Goal: Information Seeking & Learning: Check status

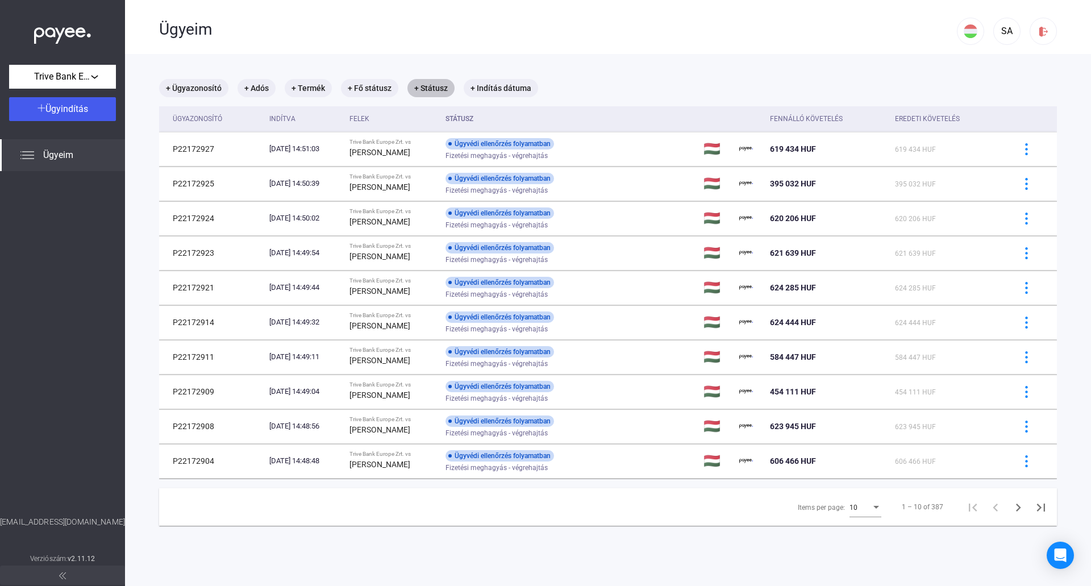
click at [431, 88] on mat-chip "+ Státusz" at bounding box center [430, 88] width 47 height 18
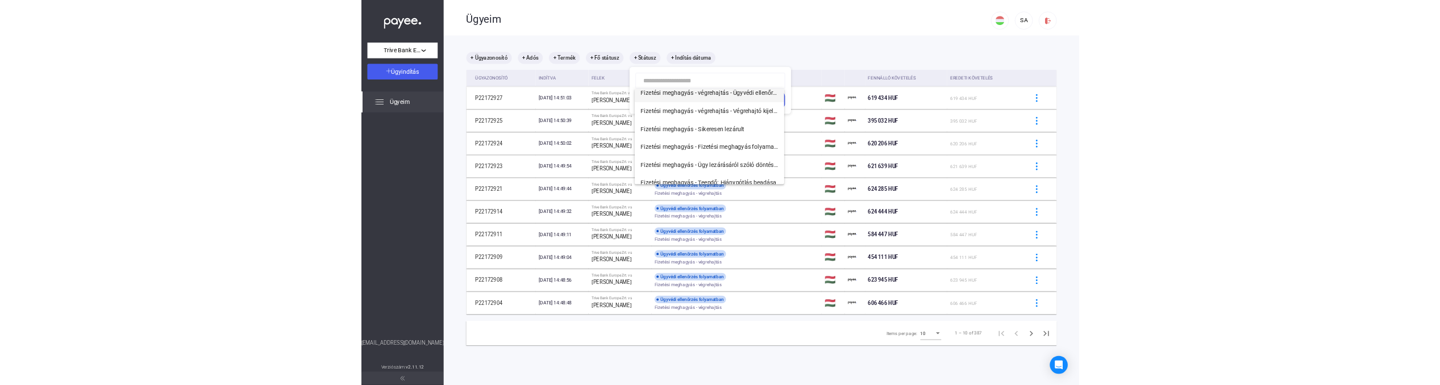
scroll to position [114, 0]
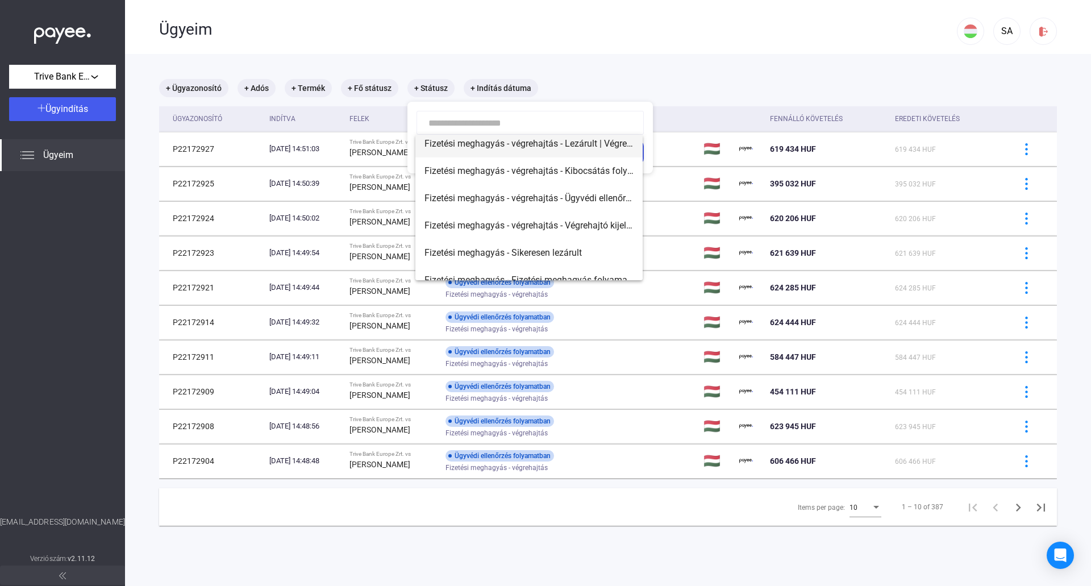
click at [576, 144] on span "Fizetési meghagyás - végrehajtás - Lezárult | Végrehajtó kijelölve" at bounding box center [528, 144] width 209 height 14
type input "**********"
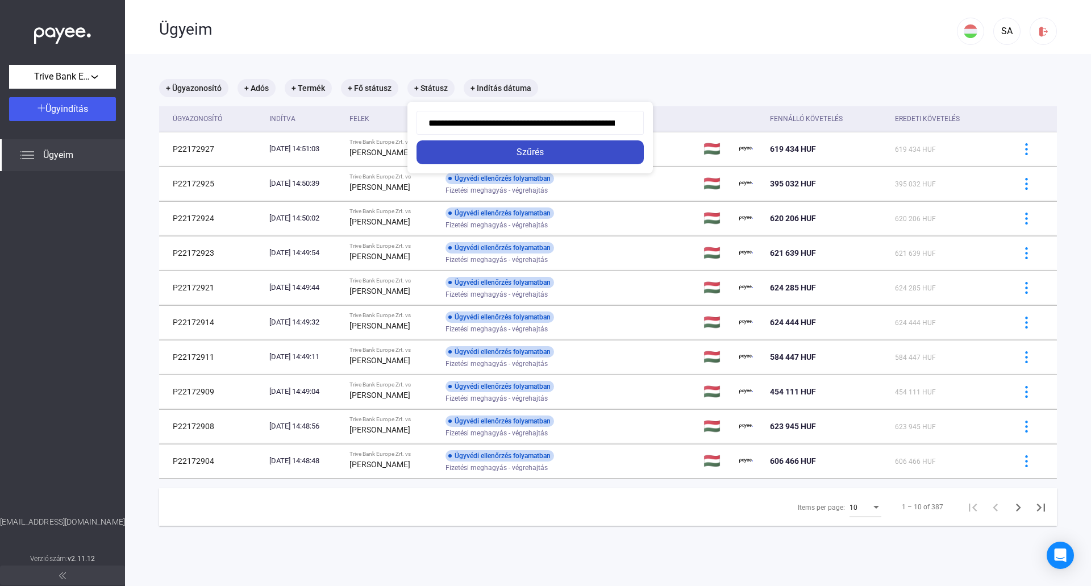
click at [571, 148] on div "Szűrés" at bounding box center [530, 152] width 220 height 14
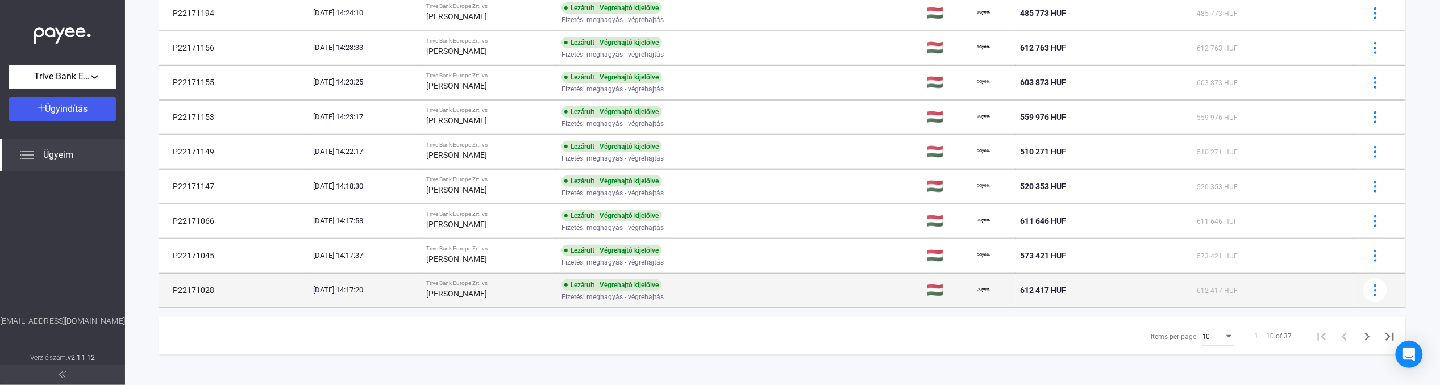
scroll to position [176, 0]
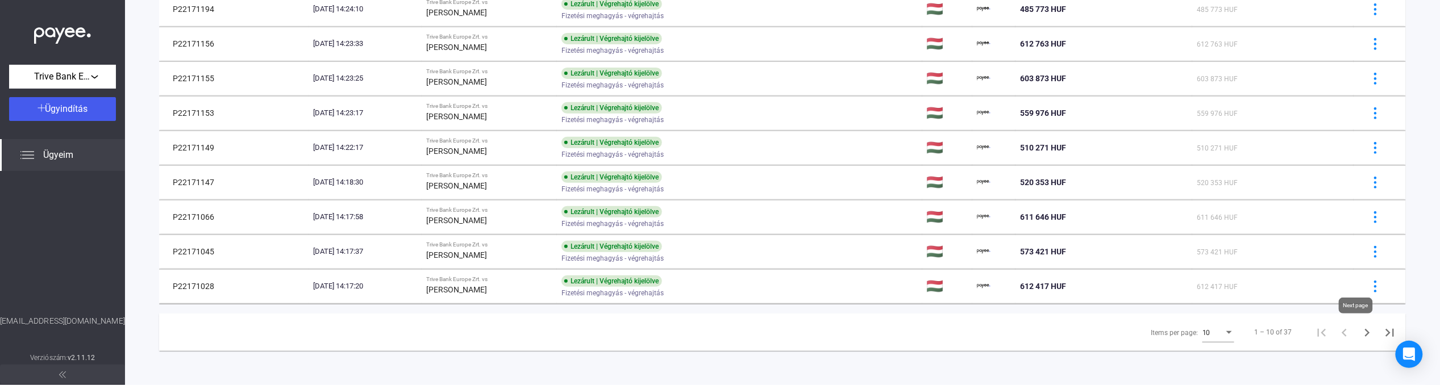
click at [1090, 335] on icon "Next page" at bounding box center [1367, 333] width 16 height 16
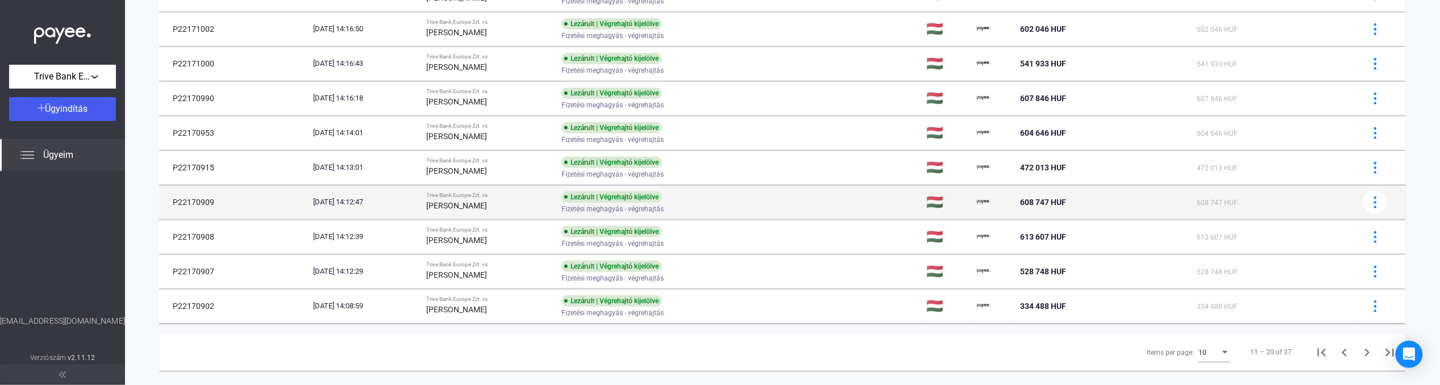
scroll to position [176, 0]
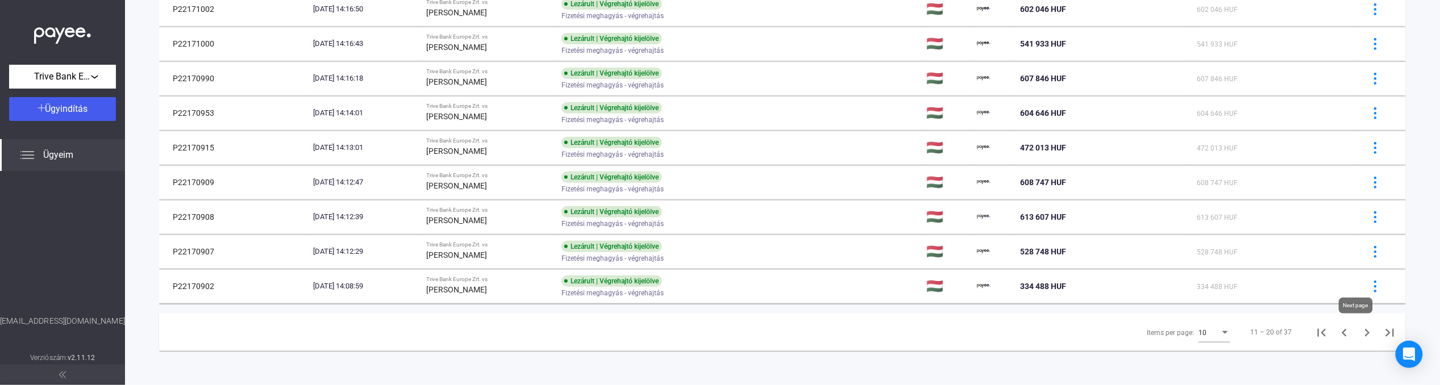
click at [1090, 328] on icon "Next page" at bounding box center [1367, 333] width 16 height 16
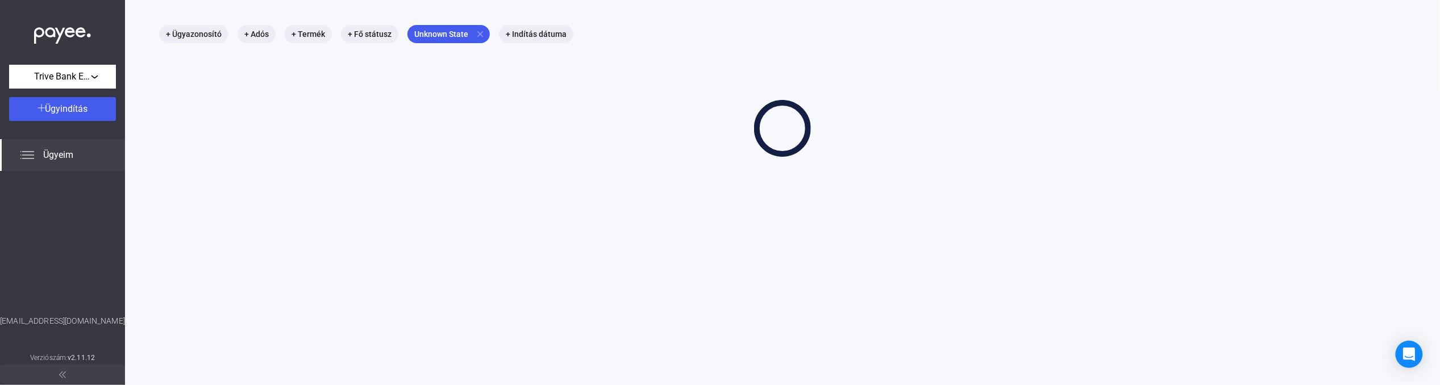
scroll to position [53, 0]
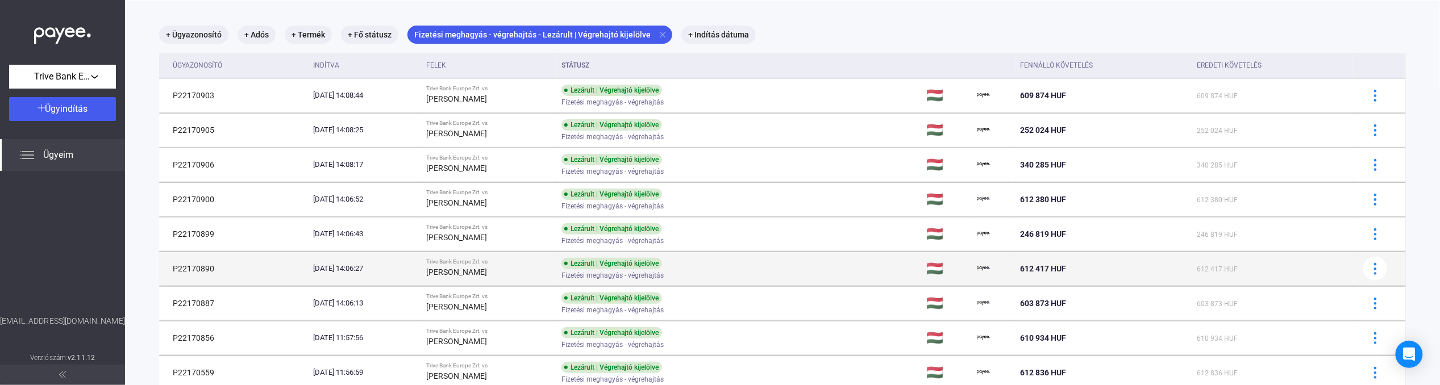
drag, startPoint x: 216, startPoint y: 271, endPoint x: 173, endPoint y: 272, distance: 43.7
click at [173, 272] on td "P22170890" at bounding box center [233, 269] width 149 height 34
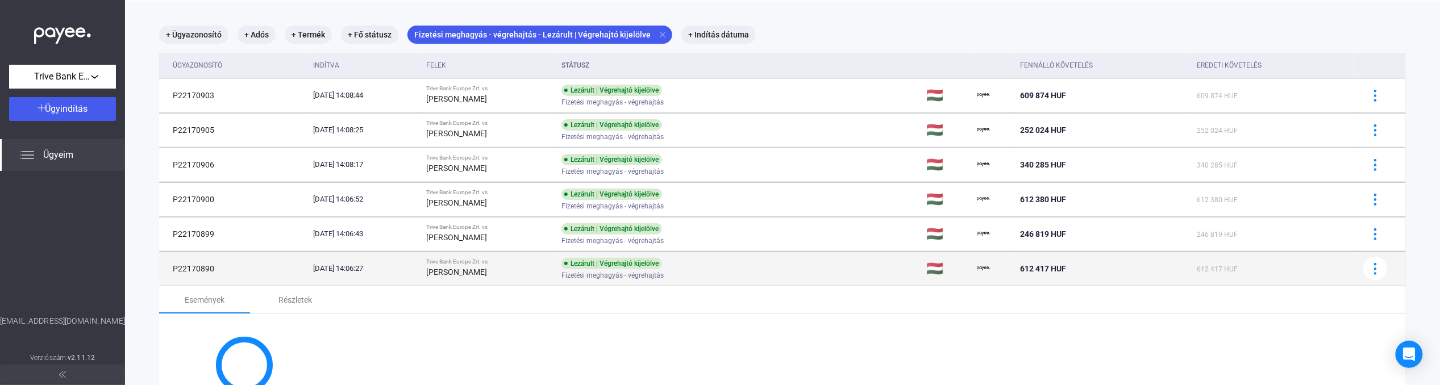
copy td "P22170890"
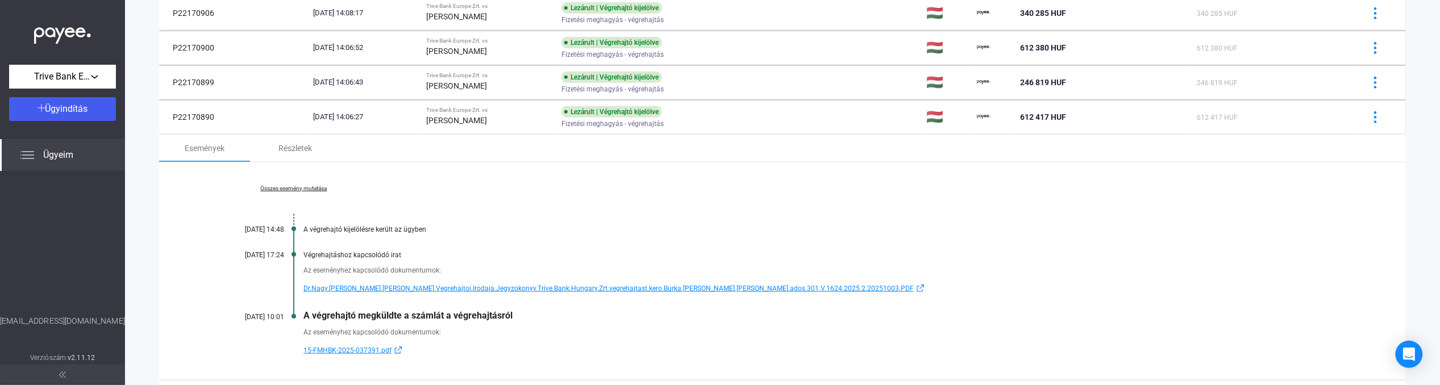
scroll to position [281, 0]
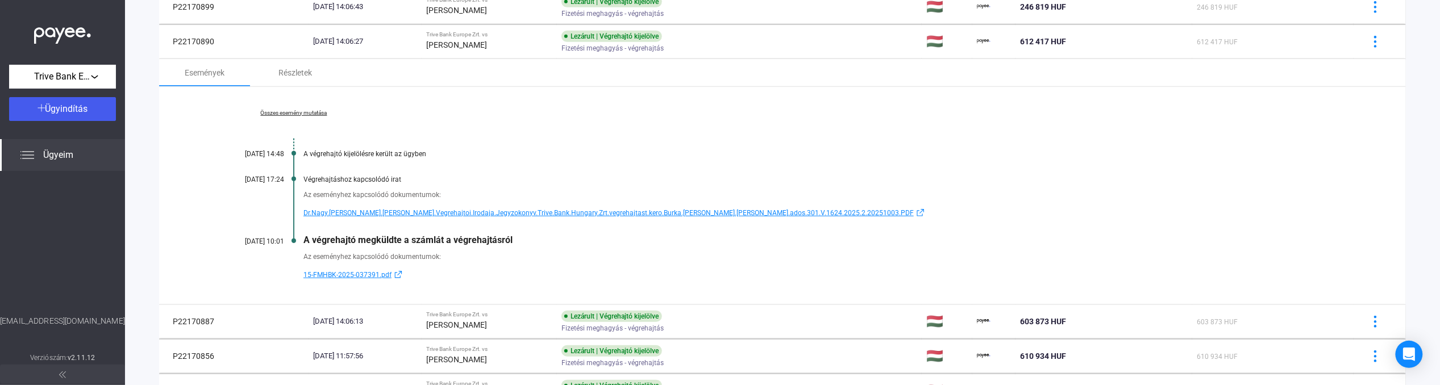
click at [302, 115] on link "Összes esemény mutatása" at bounding box center [294, 113] width 156 height 7
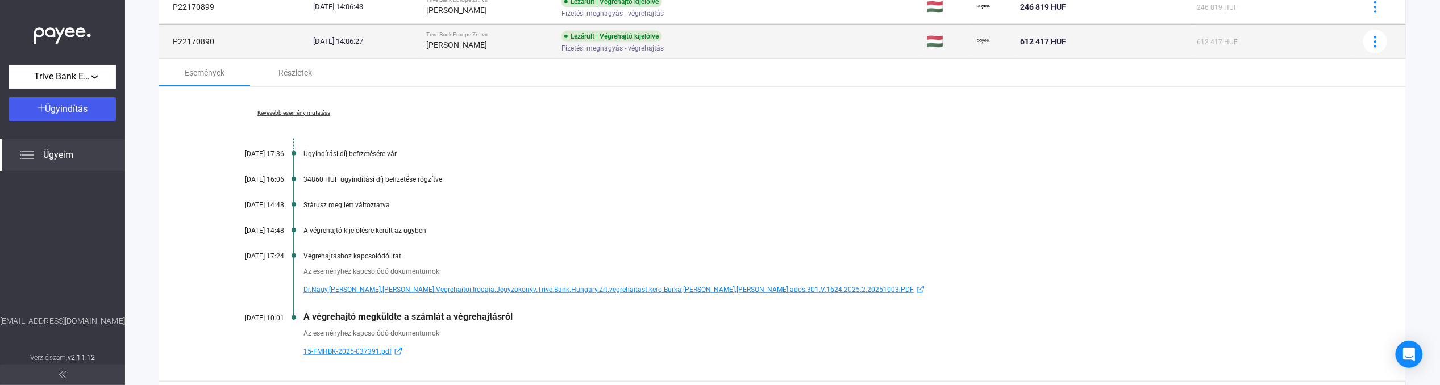
click at [422, 48] on td "[DATE] 14:06:27" at bounding box center [364, 41] width 113 height 34
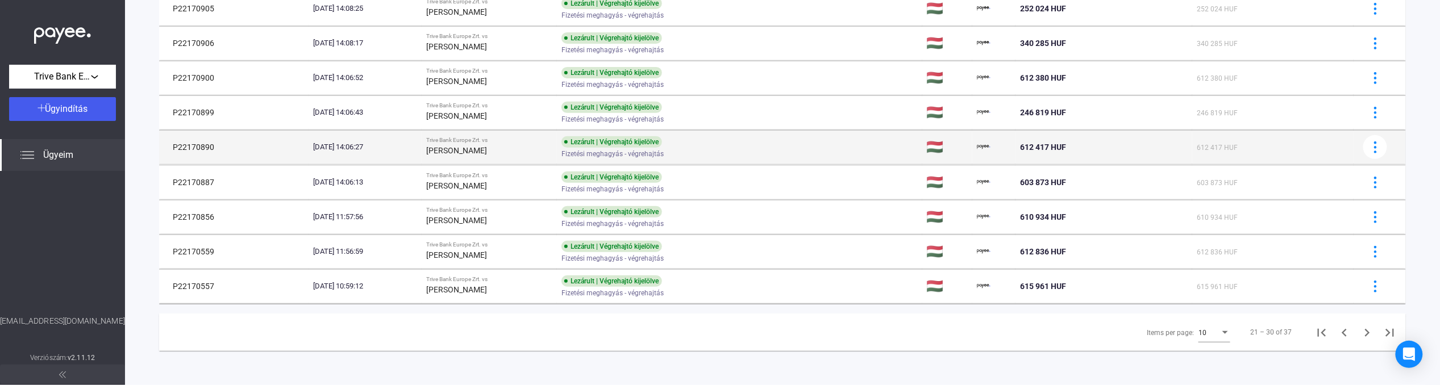
scroll to position [176, 0]
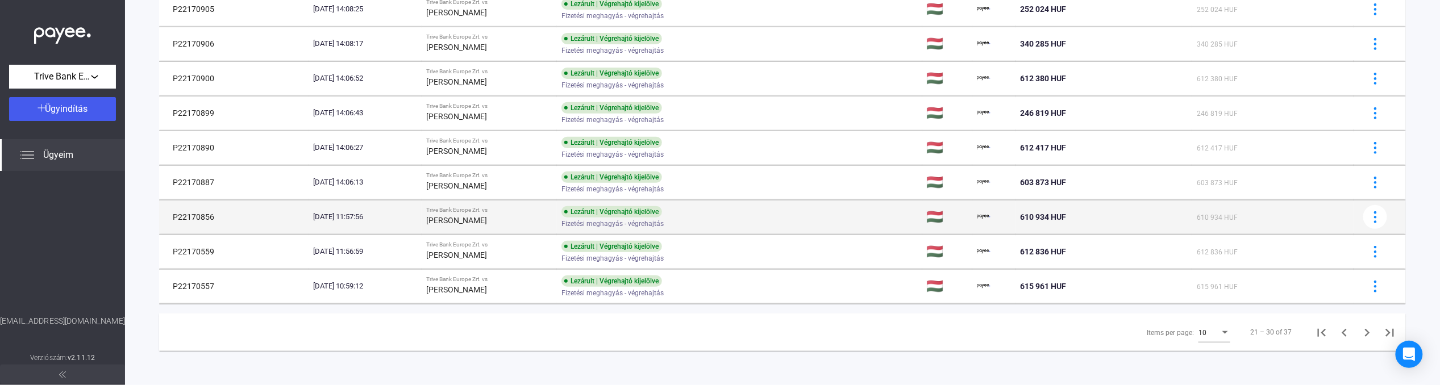
click at [511, 218] on div "[PERSON_NAME]" at bounding box center [489, 221] width 126 height 14
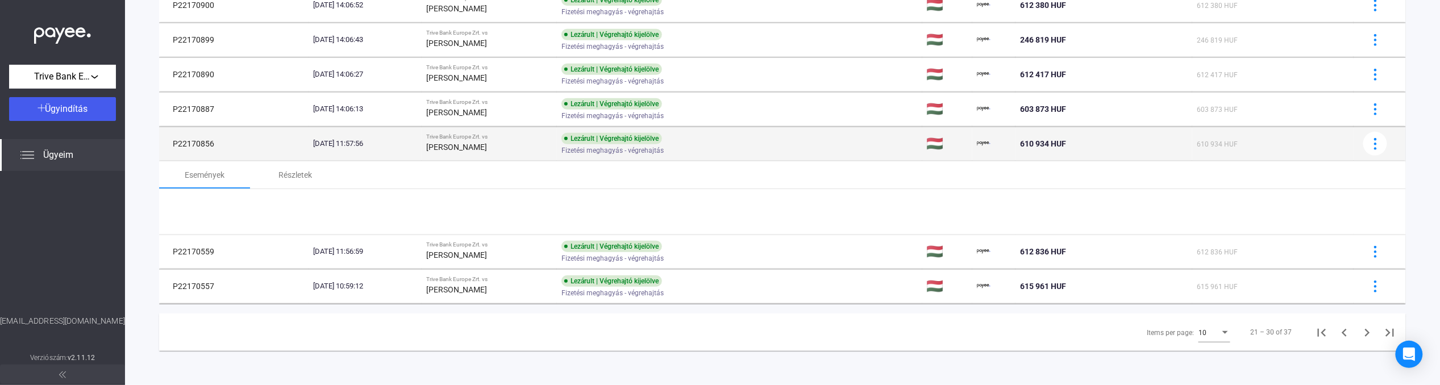
scroll to position [281, 0]
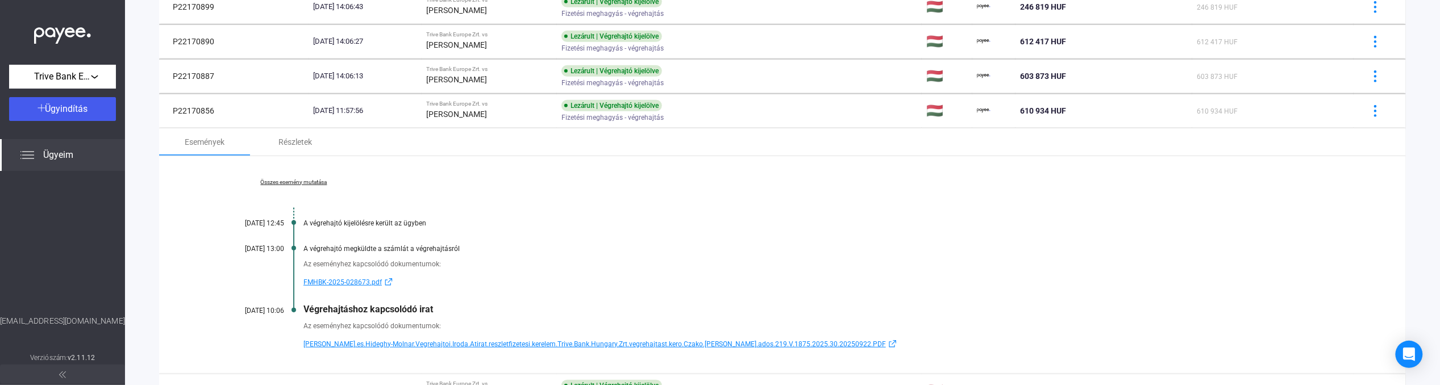
click at [569, 340] on span "[PERSON_NAME].es.Hideghy-Molnar.Vegrehajtoi.Iroda.Atirat.reszletfizetesi.kerele…" at bounding box center [594, 344] width 582 height 14
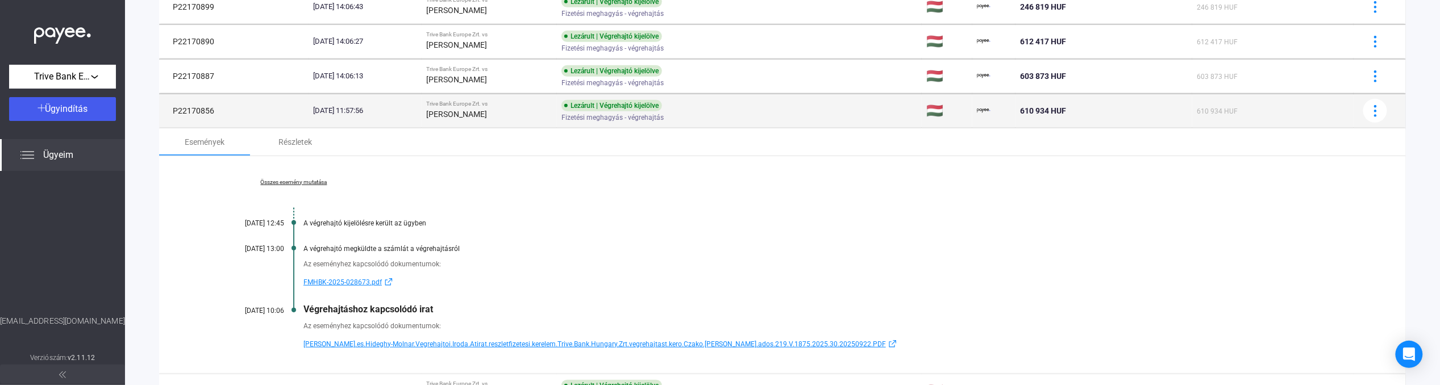
click at [468, 114] on strong "[PERSON_NAME]" at bounding box center [456, 114] width 61 height 9
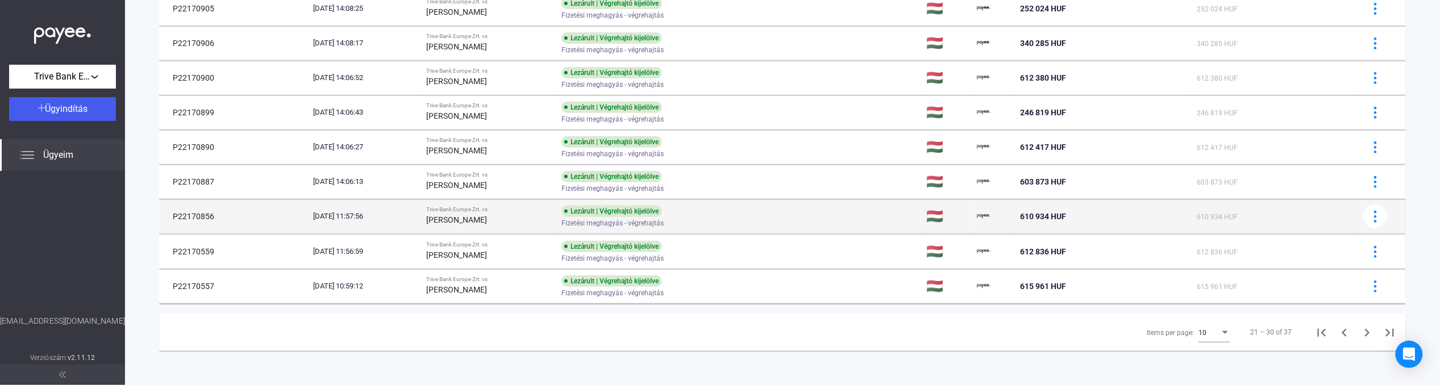
scroll to position [176, 0]
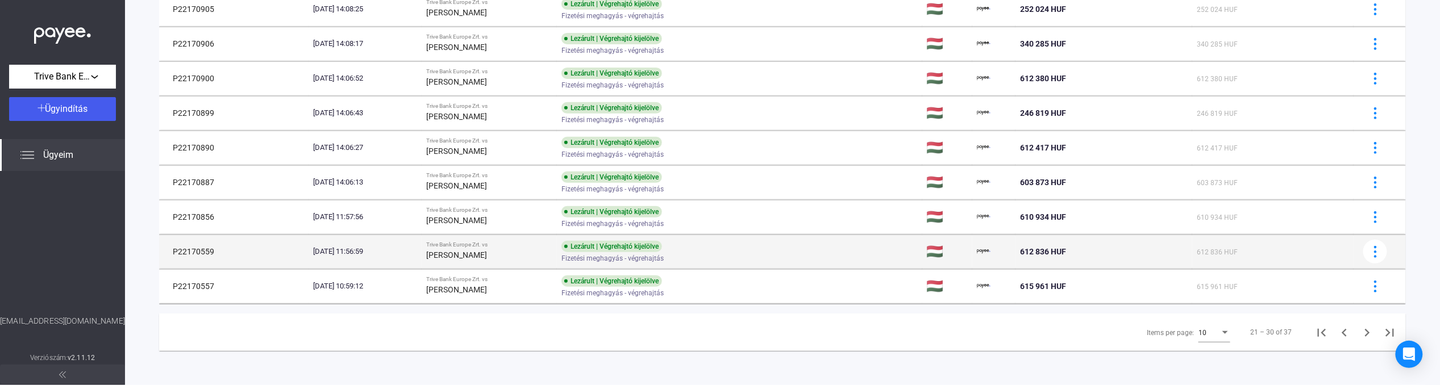
click at [417, 248] on div "[DATE] 11:56:59" at bounding box center [365, 251] width 104 height 11
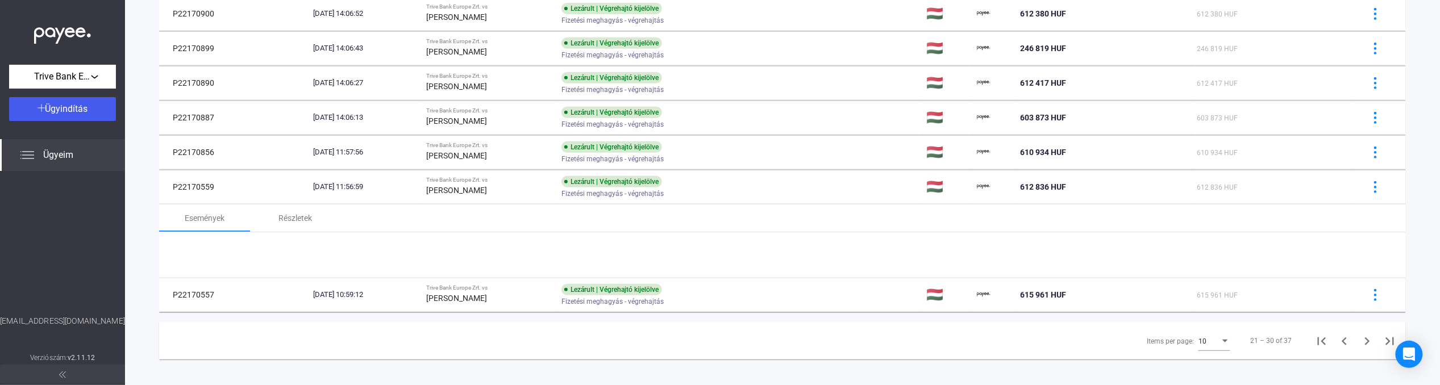
scroll to position [281, 0]
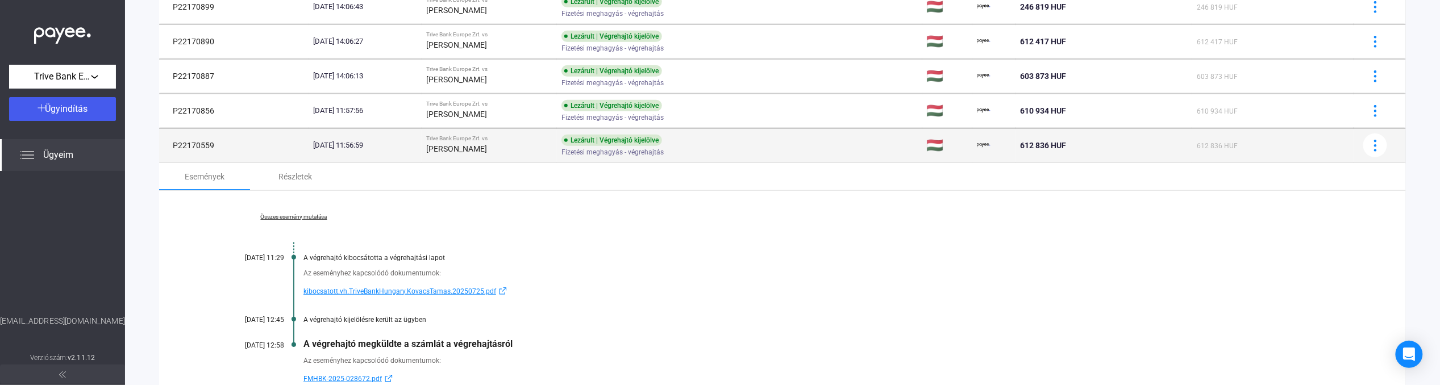
click at [477, 155] on div "[PERSON_NAME]" at bounding box center [489, 149] width 126 height 14
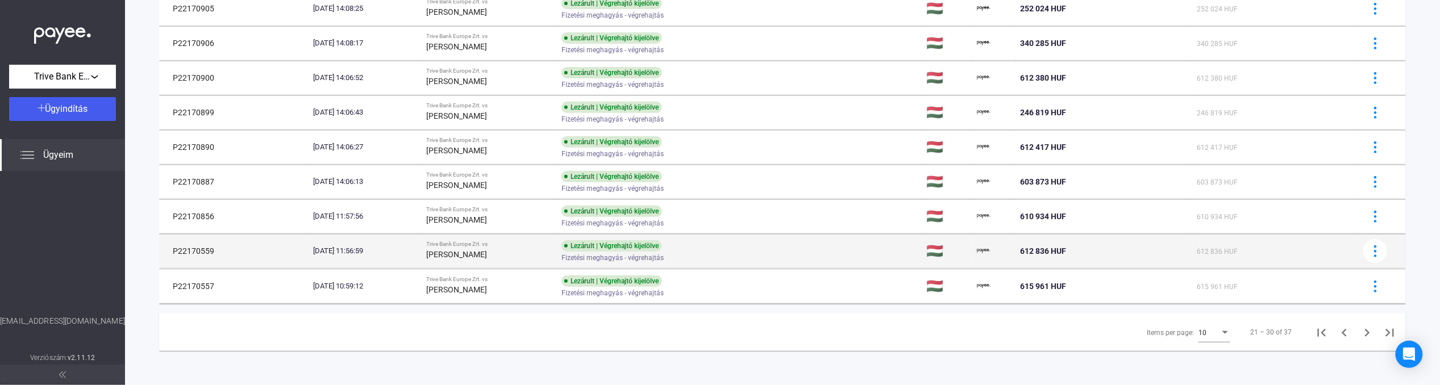
scroll to position [176, 0]
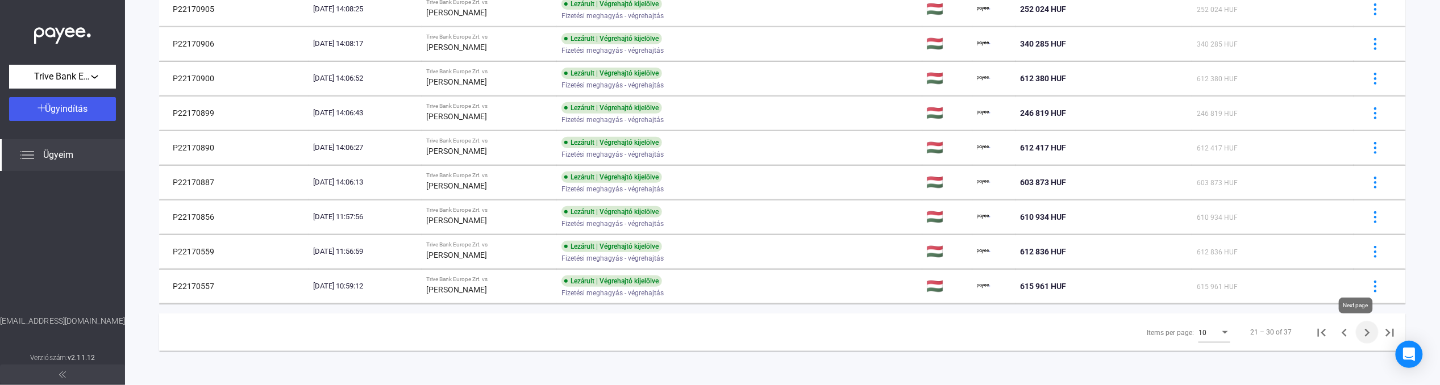
click at [1090, 333] on icon "Next page" at bounding box center [1367, 333] width 16 height 16
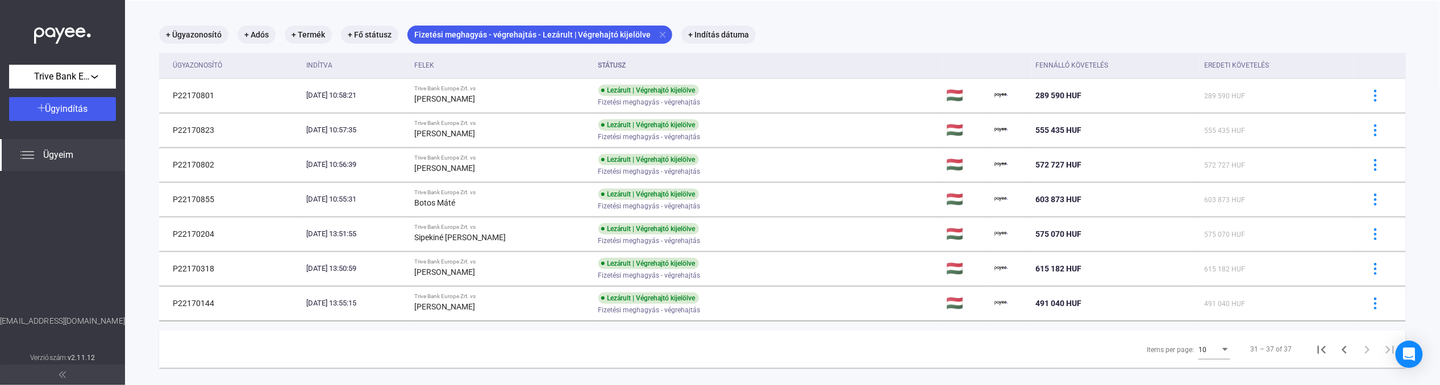
click at [50, 223] on div at bounding box center [62, 243] width 125 height 144
click at [476, 341] on div "Items per page: 10 31 – 37 of 37" at bounding box center [782, 350] width 1246 height 38
